Goal: Information Seeking & Learning: Learn about a topic

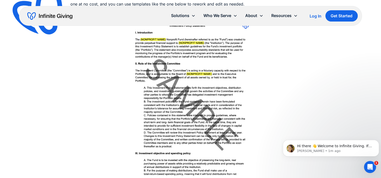
scroll to position [1439, 0]
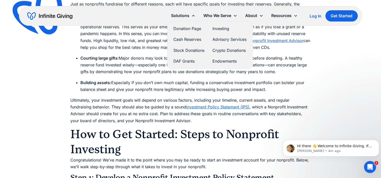
click at [234, 26] on link "Investing" at bounding box center [230, 28] width 34 height 7
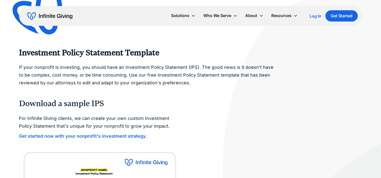
click at [75, 134] on strong "Get started now with your nonprofit's investment strategy." at bounding box center [83, 136] width 128 height 5
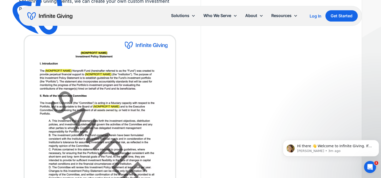
scroll to position [125, 0]
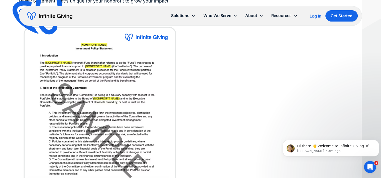
click at [309, 133] on body "Hi there 👋 Welcome to Infinite Giving. If you have any questions, just reply to…" at bounding box center [331, 147] width 96 height 31
click at [313, 135] on body "Hi there 👋 Welcome to Infinite Giving. If you have any questions, just reply to…" at bounding box center [331, 147] width 96 height 31
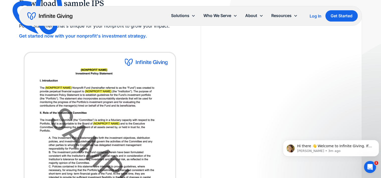
click at [312, 163] on html "Hi there 👋 Welcome to Infinite Giving. If you have any questions, just reply to…" at bounding box center [331, 147] width 100 height 35
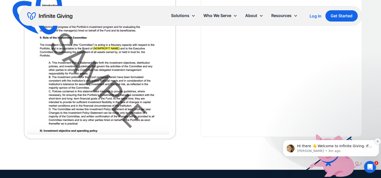
click at [378, 141] on icon "Dismiss notification" at bounding box center [378, 142] width 2 height 2
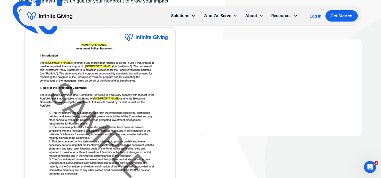
scroll to position [122, 0]
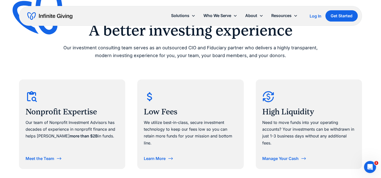
scroll to position [251, 0]
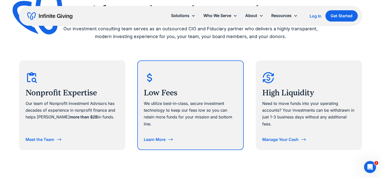
click at [150, 138] on div "Learn More" at bounding box center [155, 140] width 22 height 4
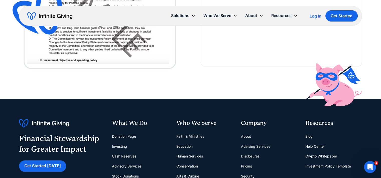
scroll to position [652, 0]
